Goal: Task Accomplishment & Management: Use online tool/utility

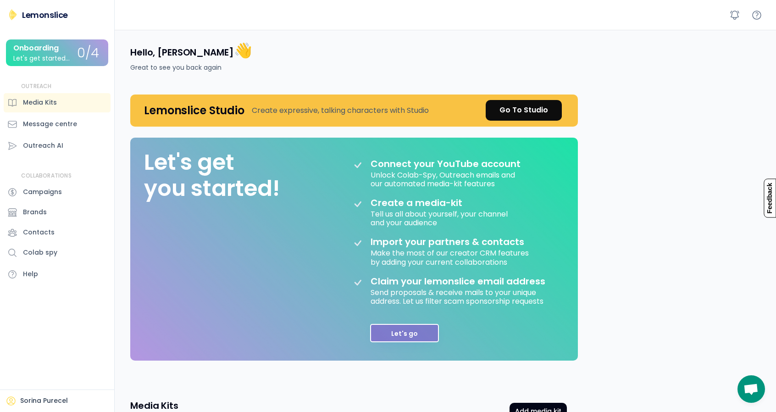
click at [420, 337] on button "Let's go" at bounding box center [404, 333] width 69 height 18
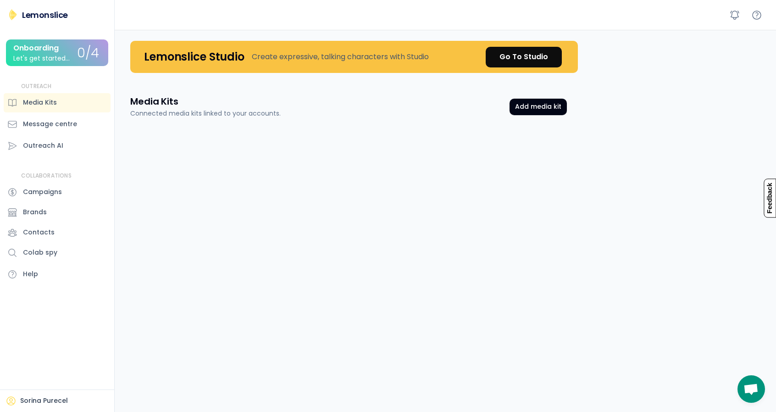
click at [634, 100] on div "Hello, [PERSON_NAME] 👋 Great to see you back again Lemonslice Studio Create exp…" at bounding box center [447, 305] width 656 height 550
click at [524, 104] on button "Add media kit" at bounding box center [537, 107] width 57 height 17
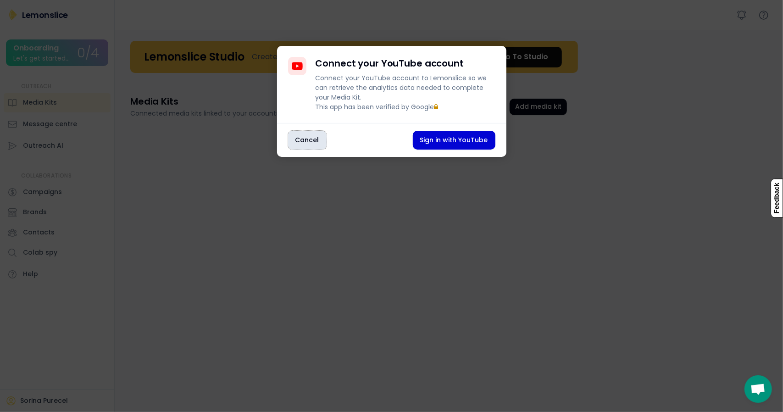
click at [299, 149] on button "Cancel" at bounding box center [307, 140] width 39 height 19
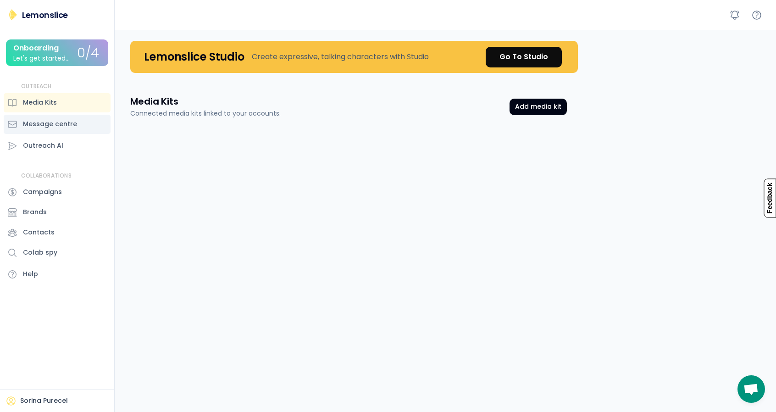
click at [55, 120] on div "Message centre" at bounding box center [50, 124] width 54 height 10
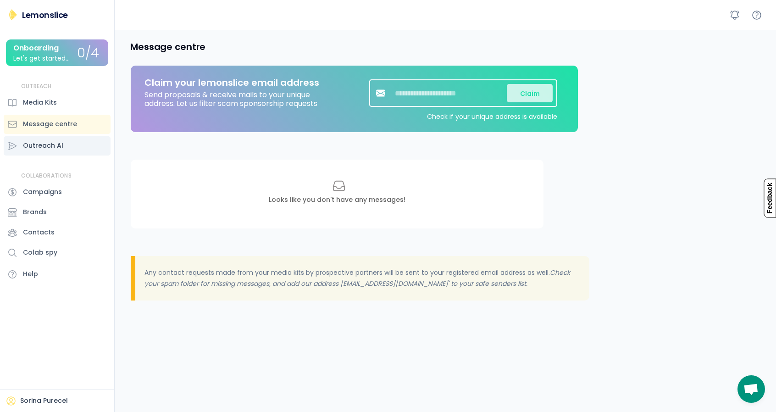
click at [36, 149] on div "Outreach AI" at bounding box center [43, 146] width 40 height 10
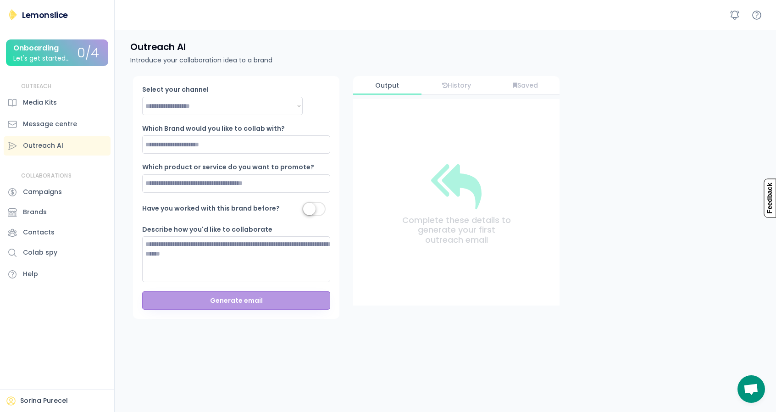
click at [33, 55] on div "Let's get started..." at bounding box center [41, 58] width 56 height 7
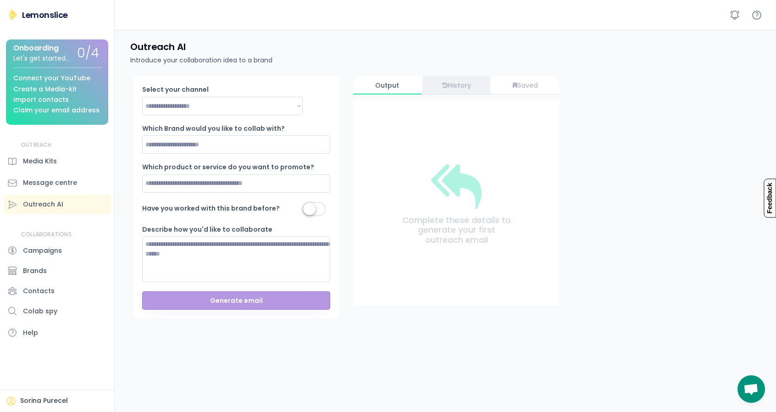
click at [452, 87] on div "History" at bounding box center [456, 86] width 68 height 8
click at [410, 88] on div "Output" at bounding box center [387, 86] width 68 height 8
click at [43, 11] on div "Lemonslice" at bounding box center [45, 14] width 46 height 11
click at [10, 10] on img at bounding box center [12, 14] width 11 height 11
click at [39, 60] on div "Let's get started..." at bounding box center [41, 58] width 56 height 7
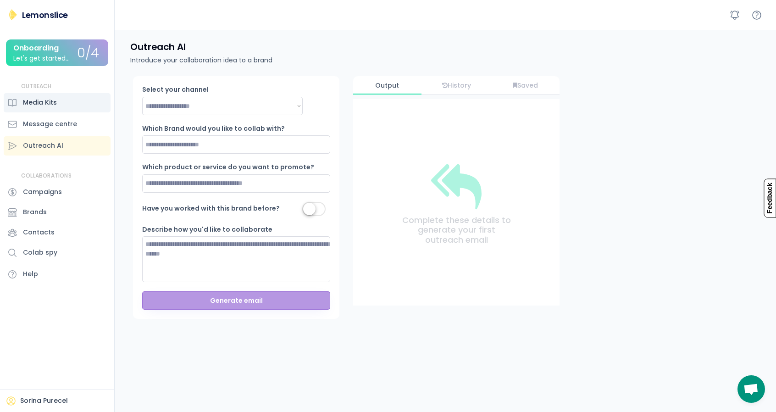
click at [55, 99] on div "Media Kits" at bounding box center [40, 103] width 34 height 10
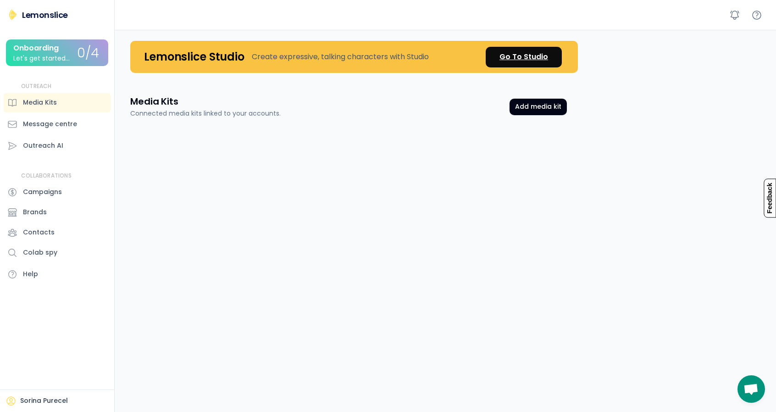
click at [502, 58] on div "Go To Studio" at bounding box center [523, 56] width 49 height 11
